Goal: Information Seeking & Learning: Learn about a topic

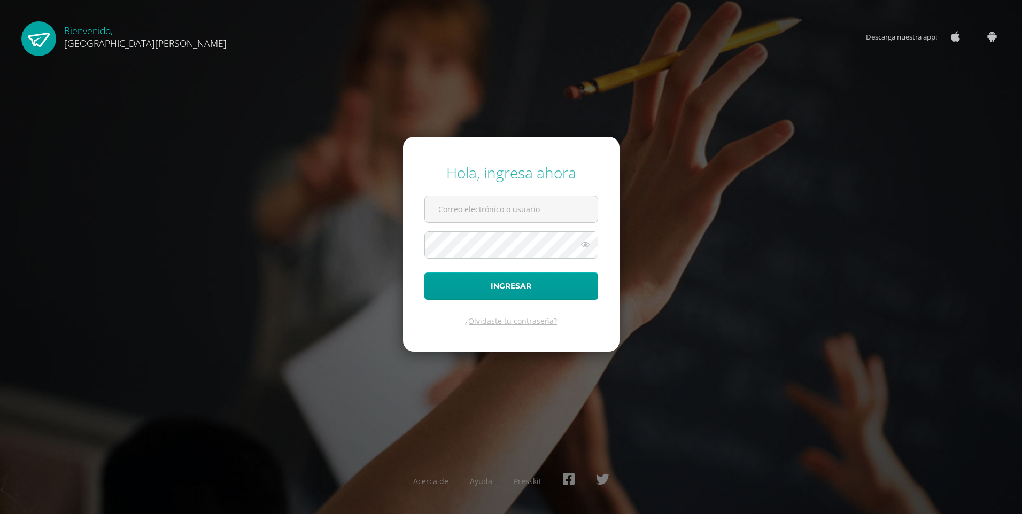
type input "202507@fatima.edoo.gt"
click at [478, 214] on input "202507@fatima.edoo.gt" at bounding box center [511, 209] width 173 height 26
click at [786, 272] on div "Hola, ingresa ahora 202507@fatima.edoo.gt Ingresar ¿Olvidaste tu contraseña? Ac…" at bounding box center [511, 257] width 690 height 206
click at [479, 285] on button "Ingresar" at bounding box center [512, 286] width 174 height 27
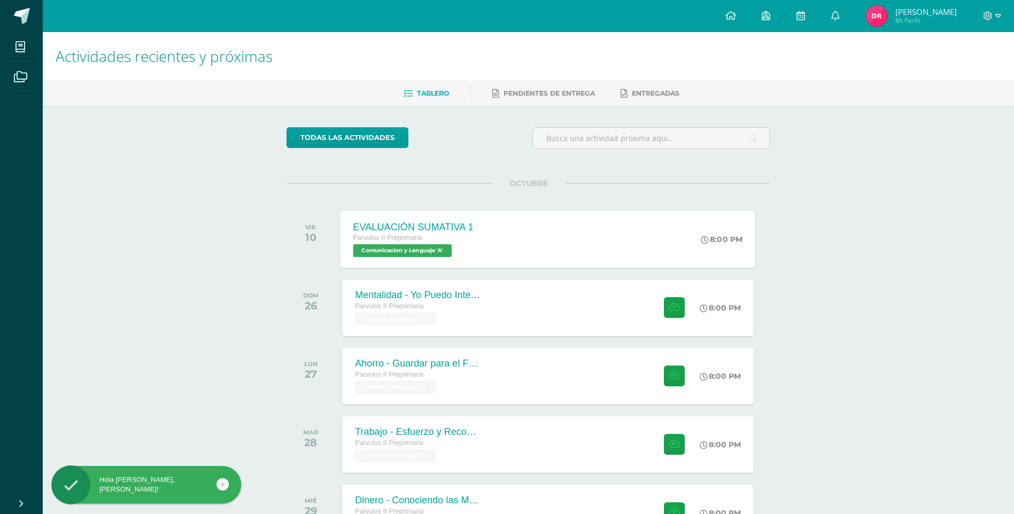
click at [480, 243] on div "EVALUACIÓN SUMATIVA 1 Parvulos II Preprimaria Comunicacion y Lenguaje 'A'" at bounding box center [414, 239] width 147 height 57
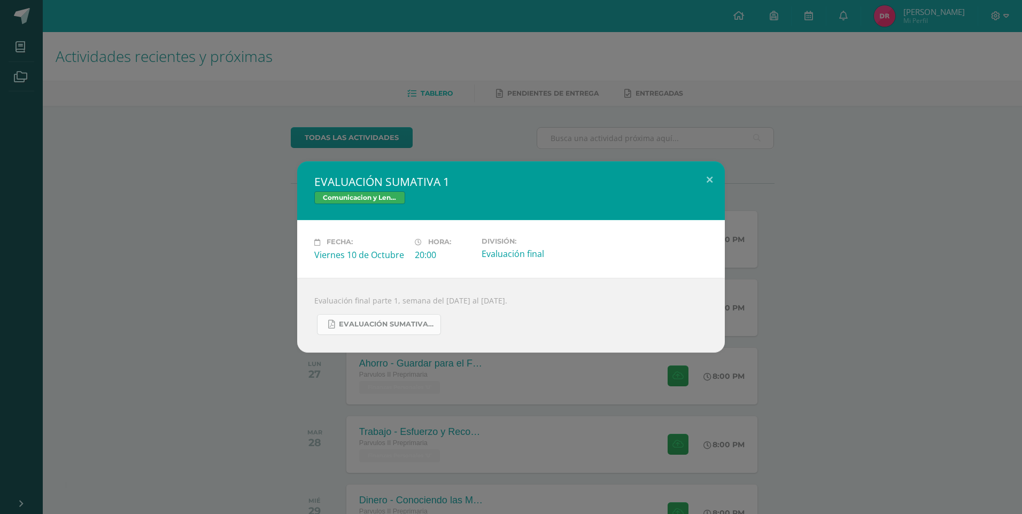
click at [389, 325] on span "EVALUACIÓN SUMATIVA PARTE 1.pdf" at bounding box center [387, 324] width 96 height 9
click at [712, 179] on button at bounding box center [710, 179] width 30 height 36
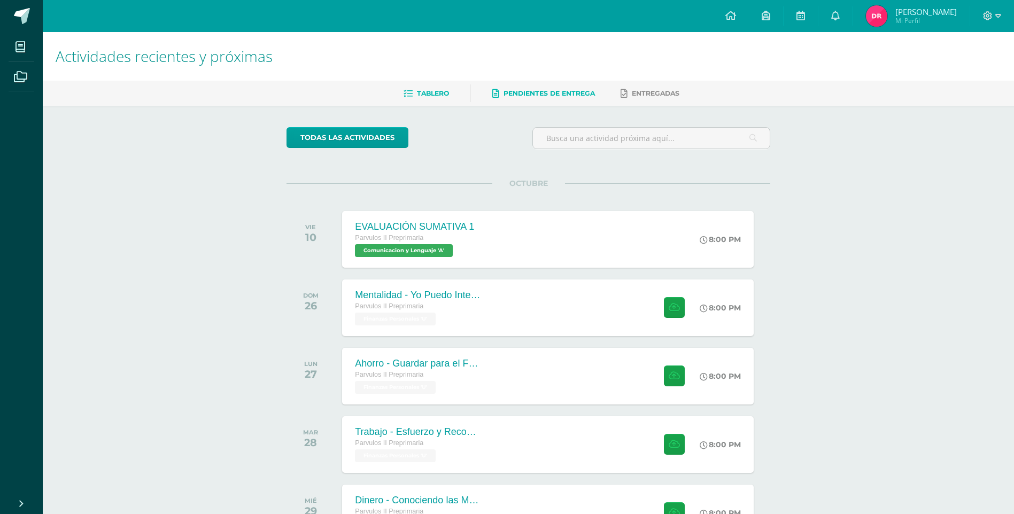
click at [553, 89] on link "Pendientes de entrega" at bounding box center [543, 93] width 103 height 17
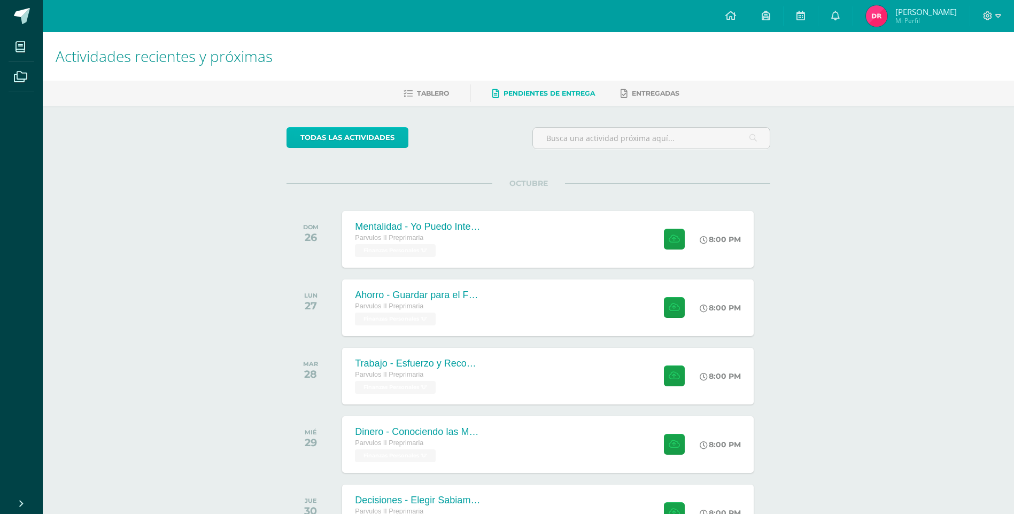
click at [390, 138] on link "todas las Actividades" at bounding box center [348, 137] width 122 height 21
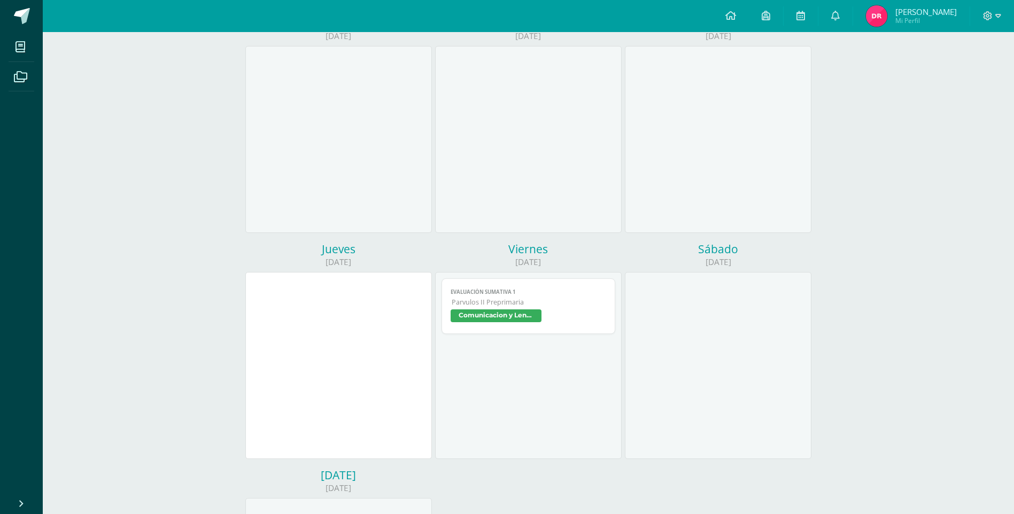
scroll to position [214, 0]
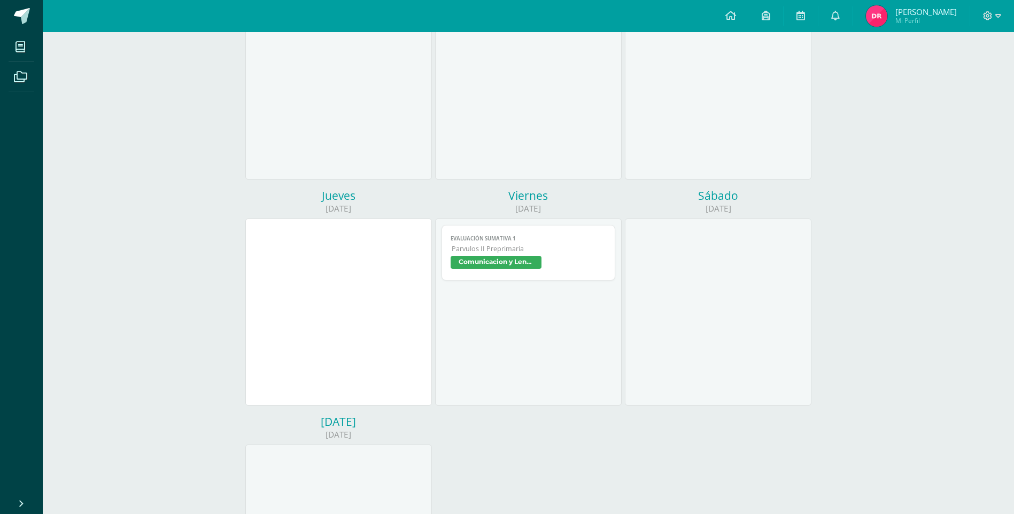
click at [518, 261] on span "Comunicacion y Lenguaje" at bounding box center [496, 262] width 91 height 13
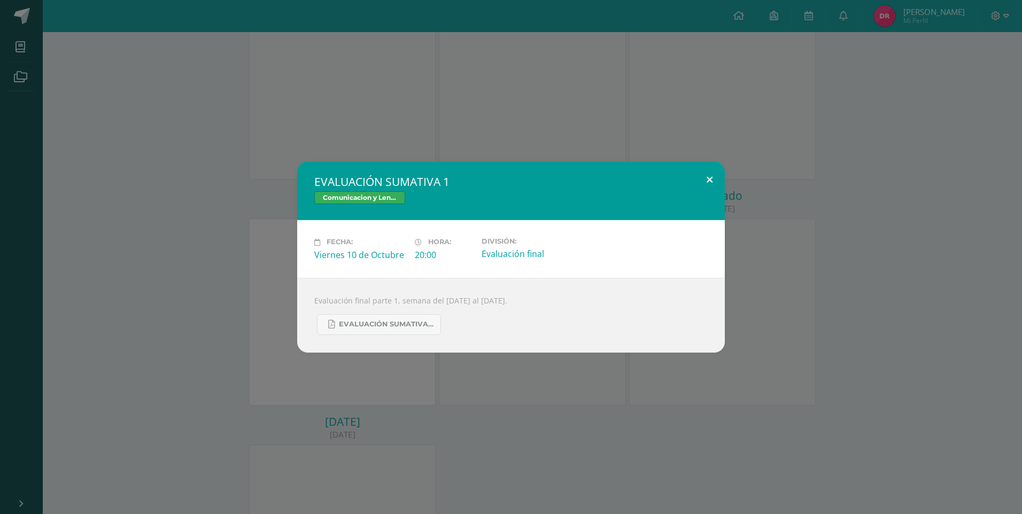
click at [706, 178] on button at bounding box center [710, 179] width 30 height 36
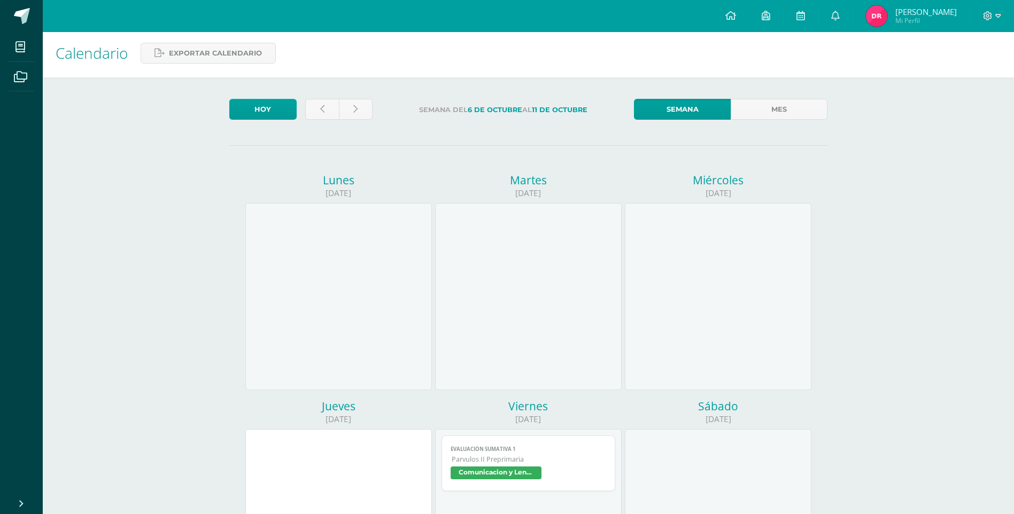
scroll to position [0, 0]
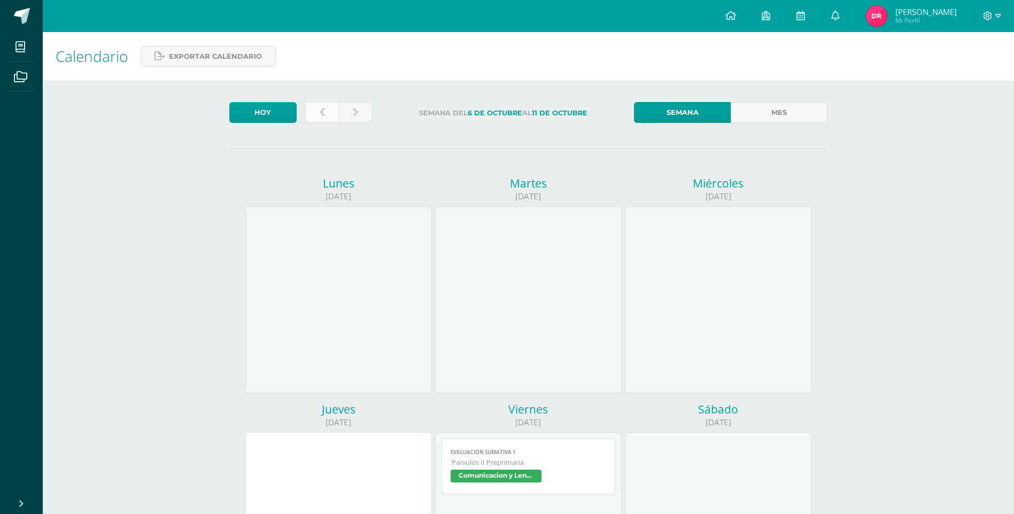
click at [324, 112] on link at bounding box center [322, 112] width 34 height 21
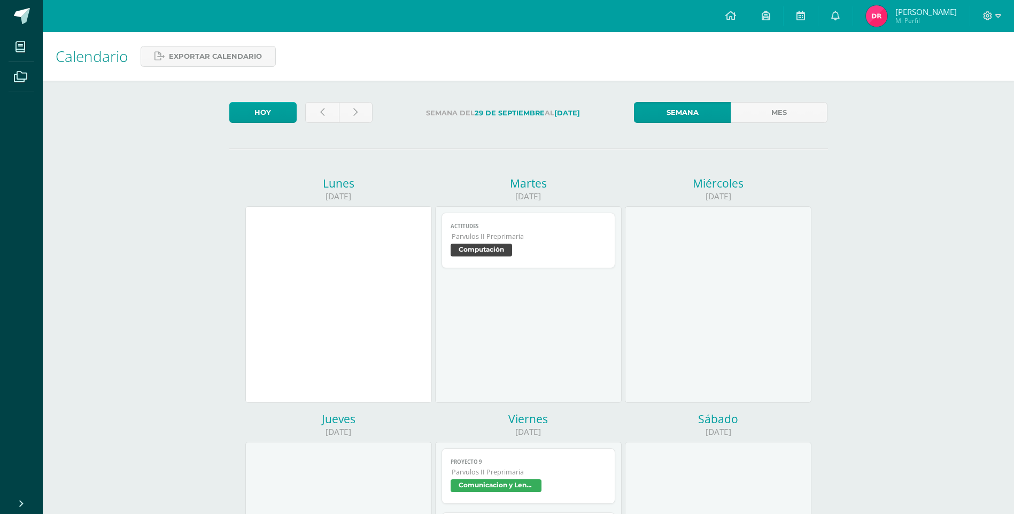
click at [497, 235] on span "Parvulos II Preprimaria" at bounding box center [529, 236] width 155 height 9
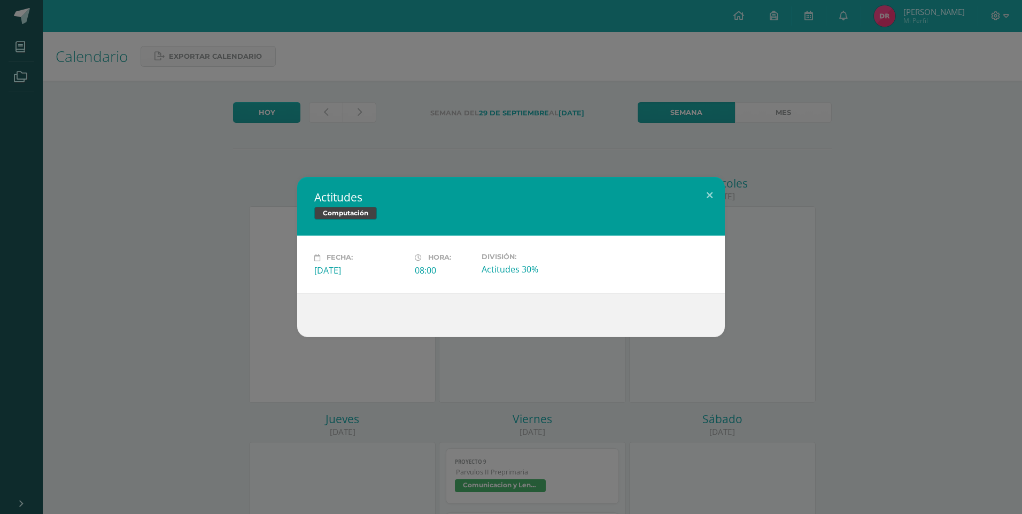
drag, startPoint x: 334, startPoint y: 278, endPoint x: 340, endPoint y: 278, distance: 6.4
click at [340, 278] on div "Fecha: [DATE] Hora: 08:00 División: Actitudes 30%" at bounding box center [511, 264] width 428 height 57
click at [708, 182] on button at bounding box center [710, 195] width 30 height 36
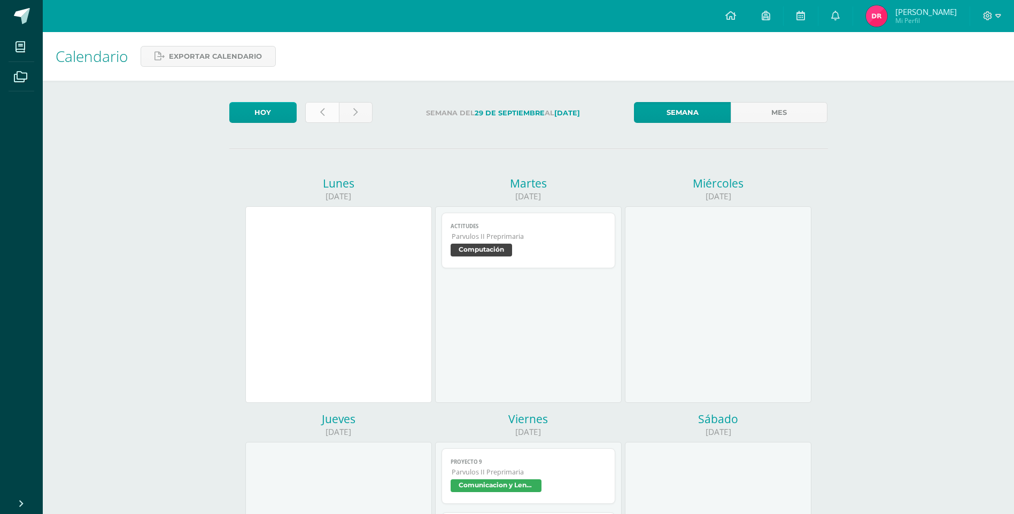
click at [327, 106] on link at bounding box center [322, 112] width 34 height 21
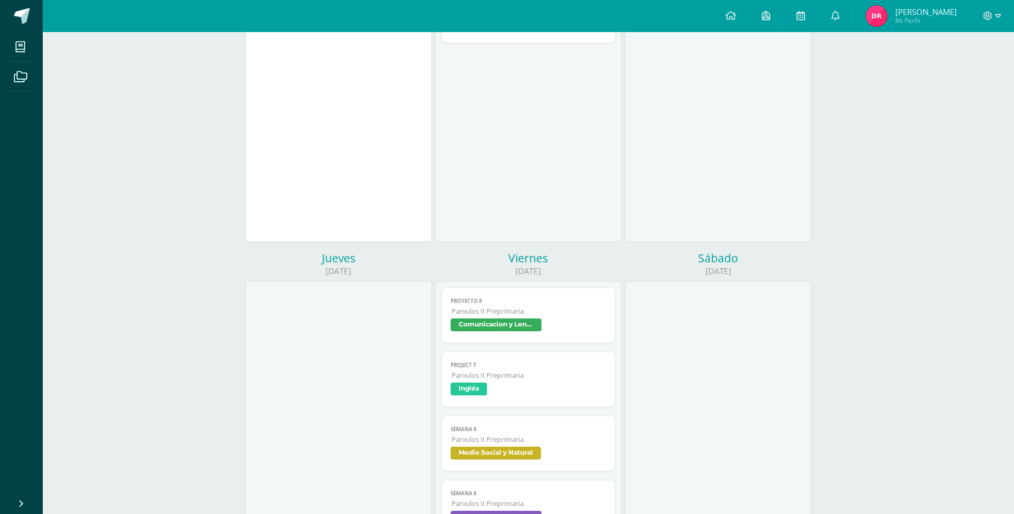
scroll to position [172, 0]
